Goal: Task Accomplishment & Management: Manage account settings

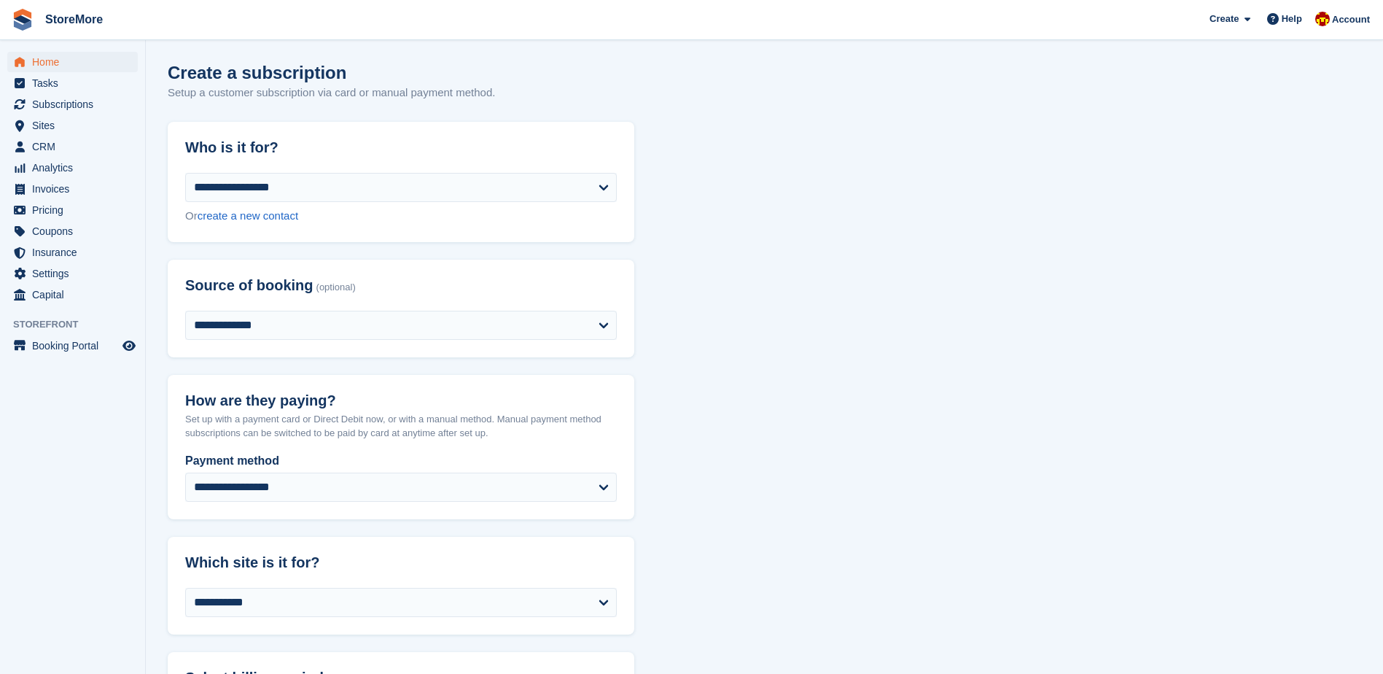
scroll to position [1335, 0]
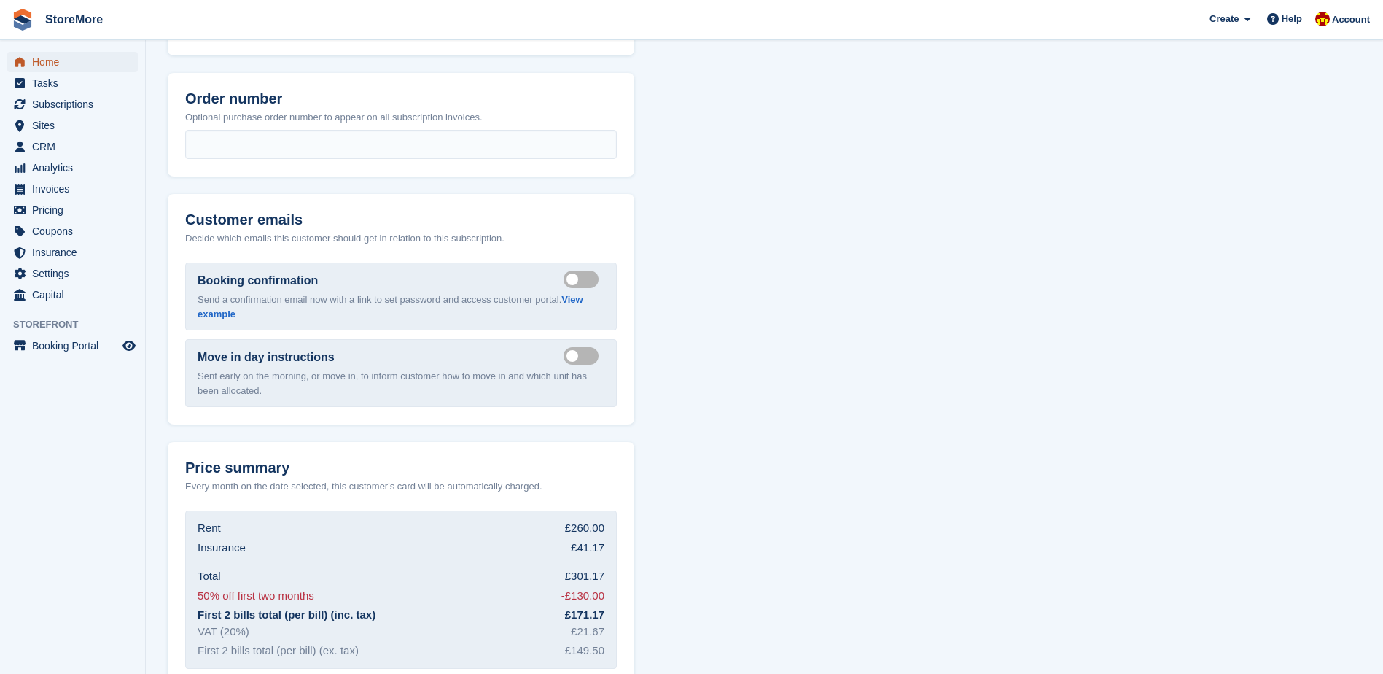
click at [87, 66] on span "Home" at bounding box center [76, 62] width 88 height 20
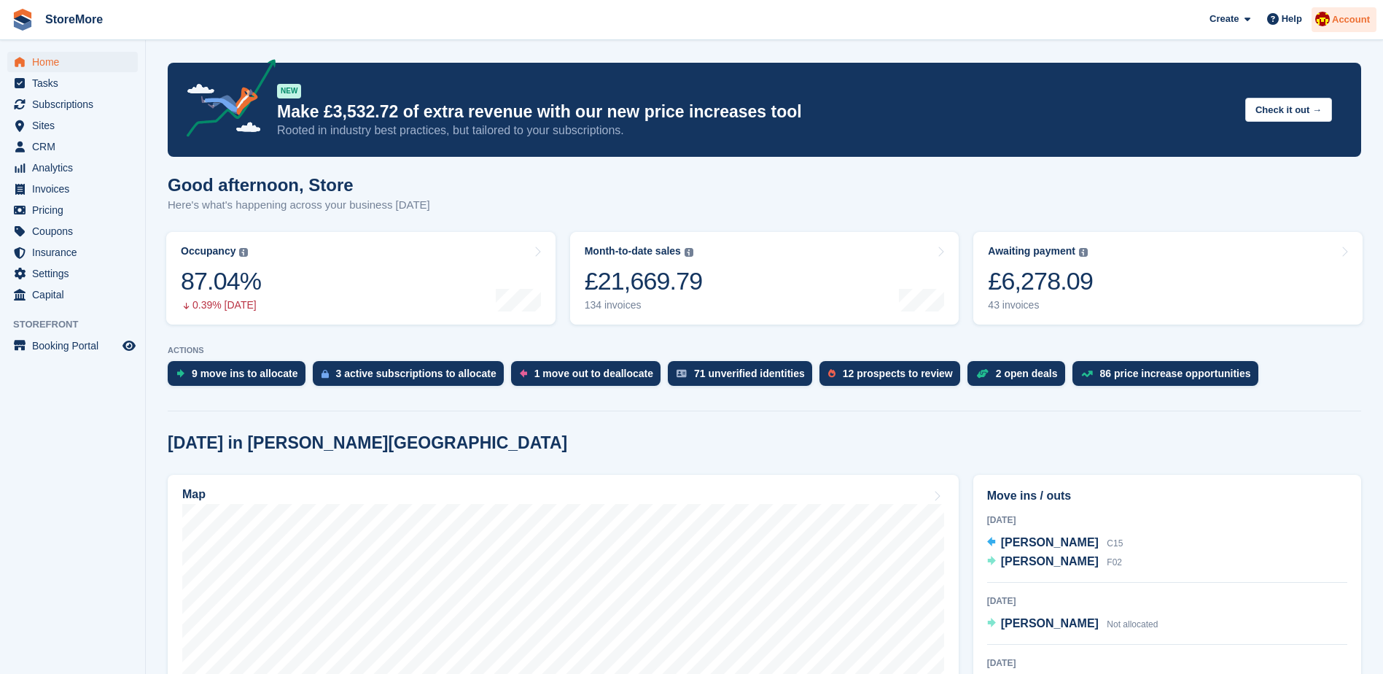
click at [1367, 23] on span "Account" at bounding box center [1351, 19] width 38 height 15
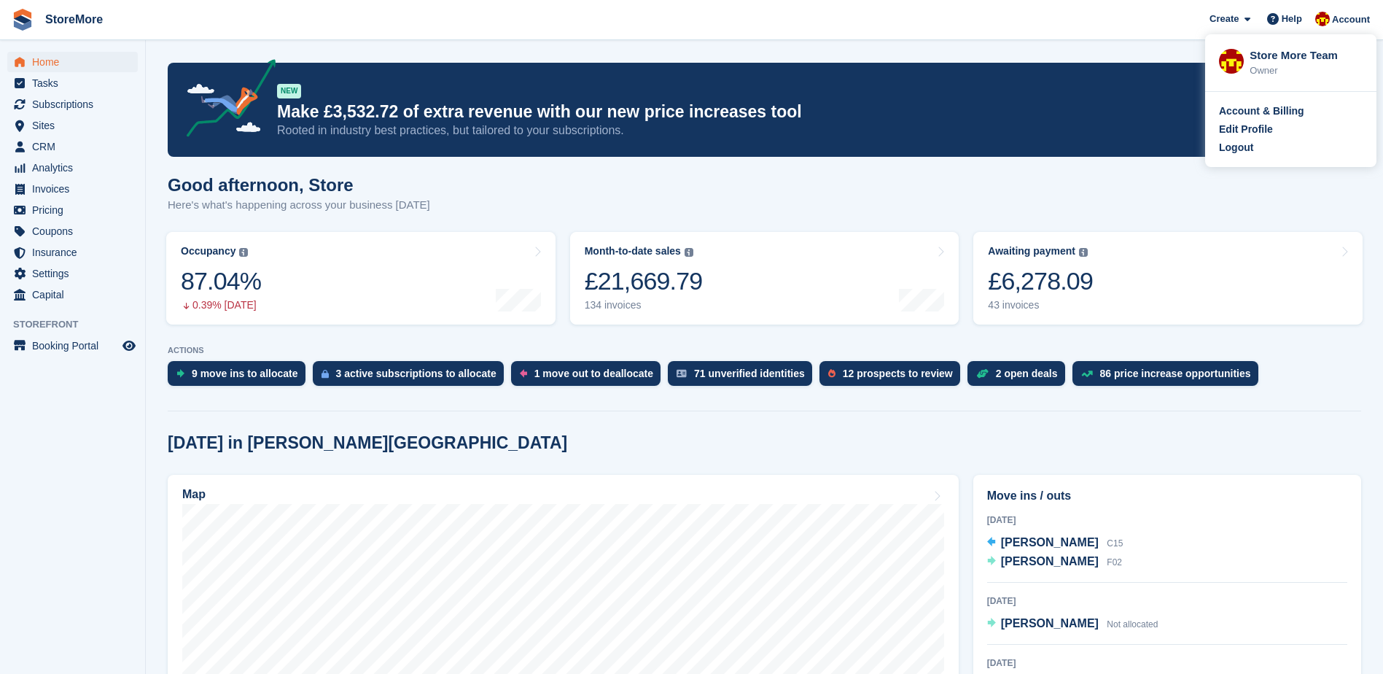
click at [1258, 156] on div "Account & Billing Edit Profile Logout" at bounding box center [1291, 129] width 171 height 75
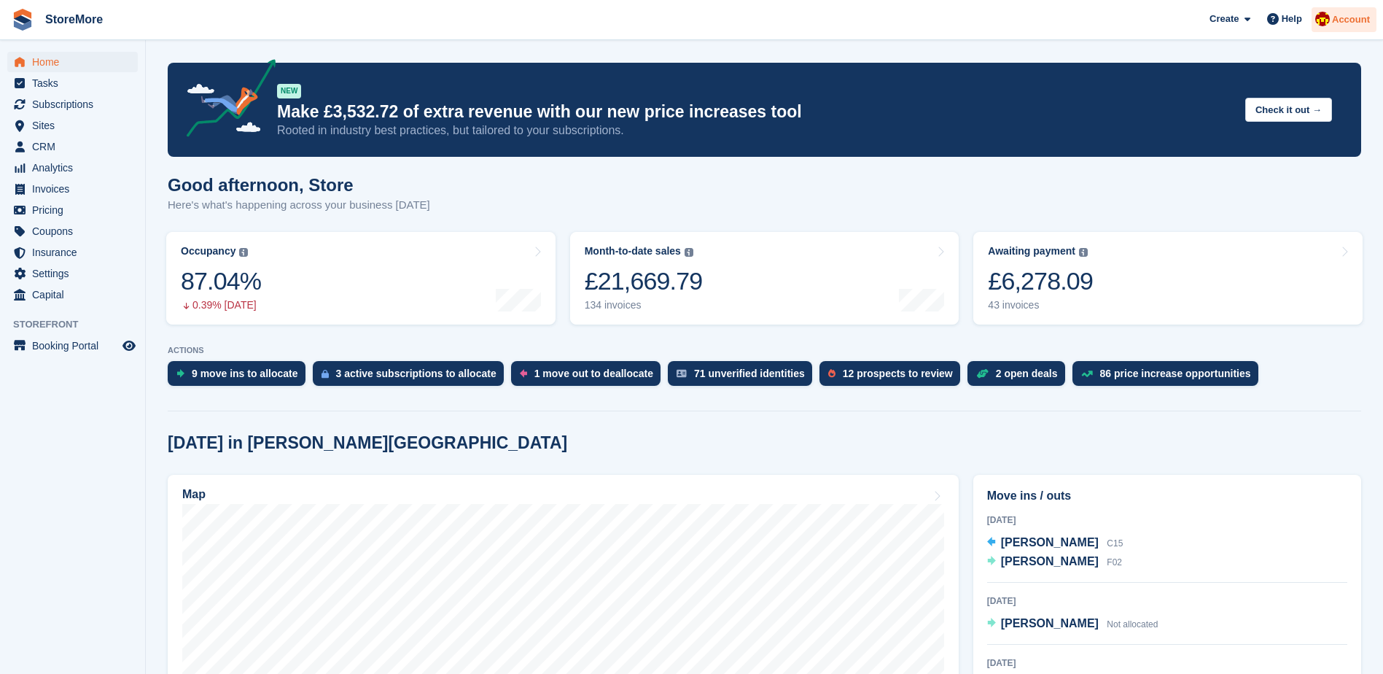
click at [1354, 25] on span "Account" at bounding box center [1351, 19] width 38 height 15
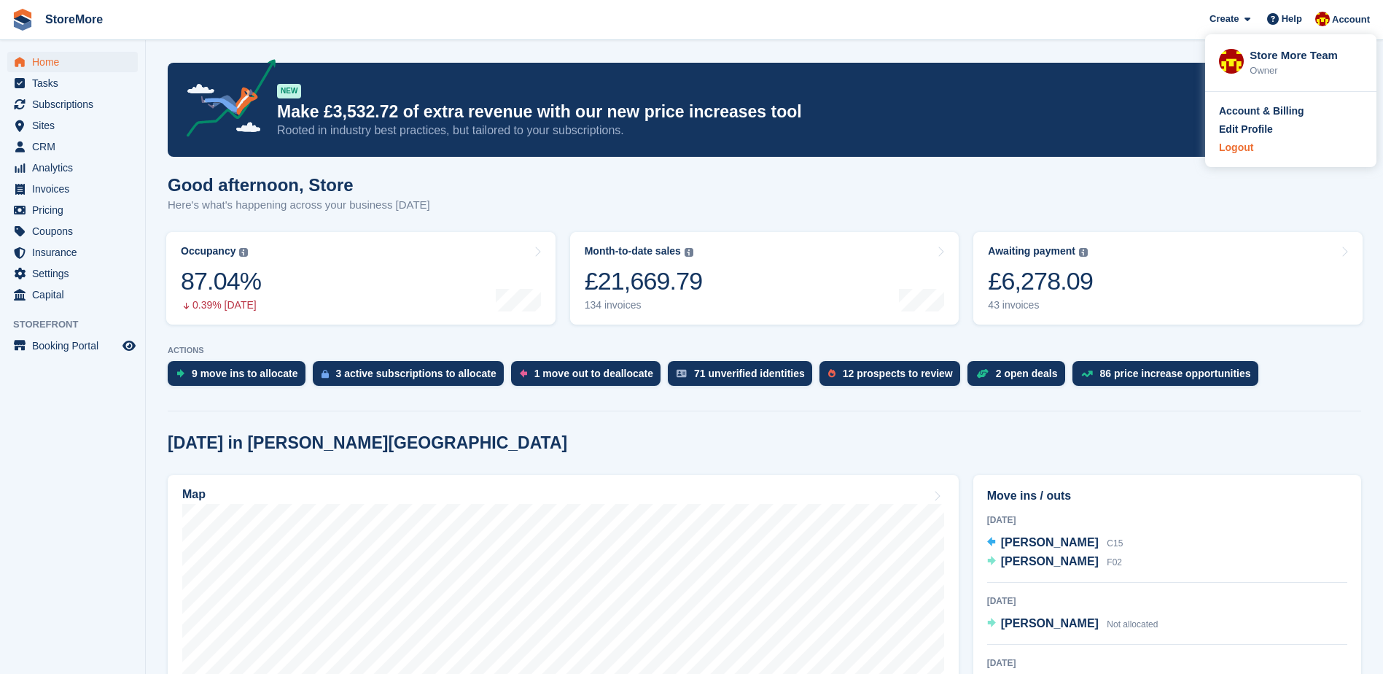
click at [1235, 154] on div "Logout" at bounding box center [1236, 147] width 34 height 15
